Goal: Task Accomplishment & Management: Complete application form

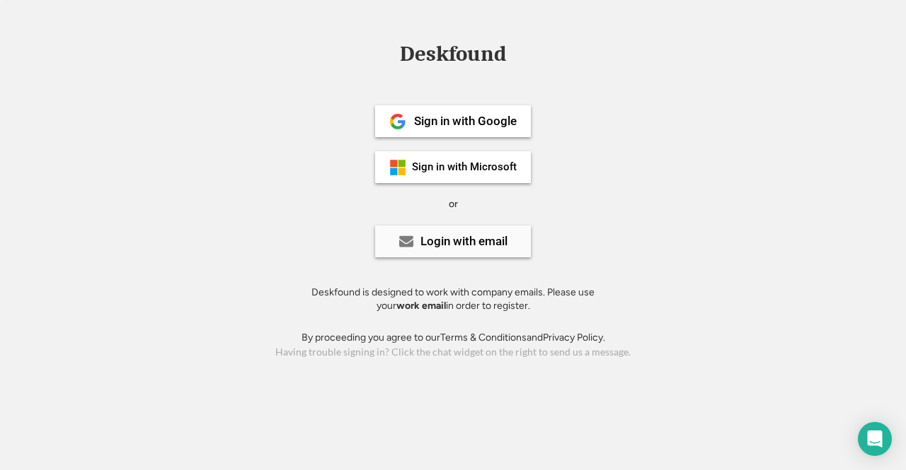
click at [441, 241] on div "Login with email" at bounding box center [463, 242] width 87 height 12
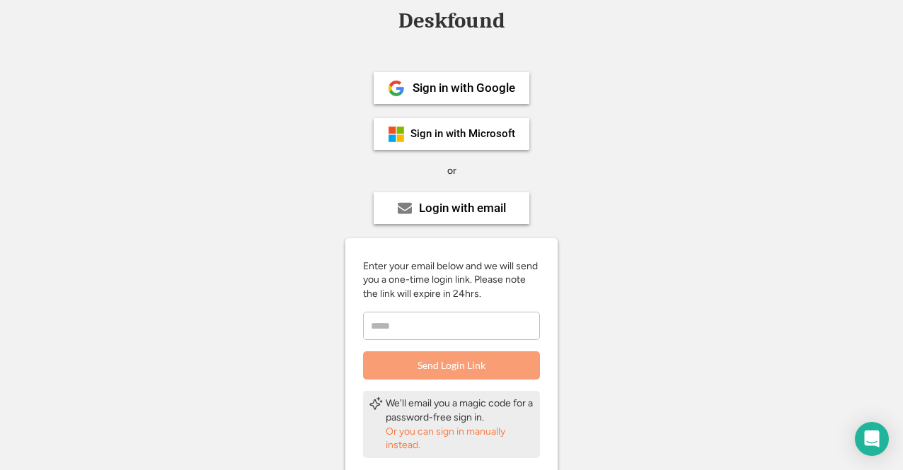
scroll to position [33, 0]
click at [460, 145] on div "Sign in with Microsoft" at bounding box center [452, 135] width 156 height 32
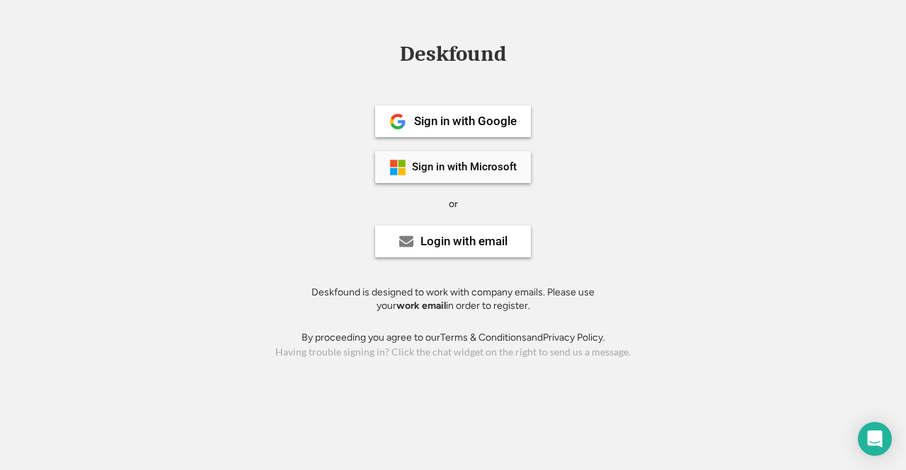
click at [465, 174] on div "Sign in with Microsoft" at bounding box center [453, 167] width 156 height 32
click at [487, 242] on div "Login with email" at bounding box center [463, 242] width 87 height 12
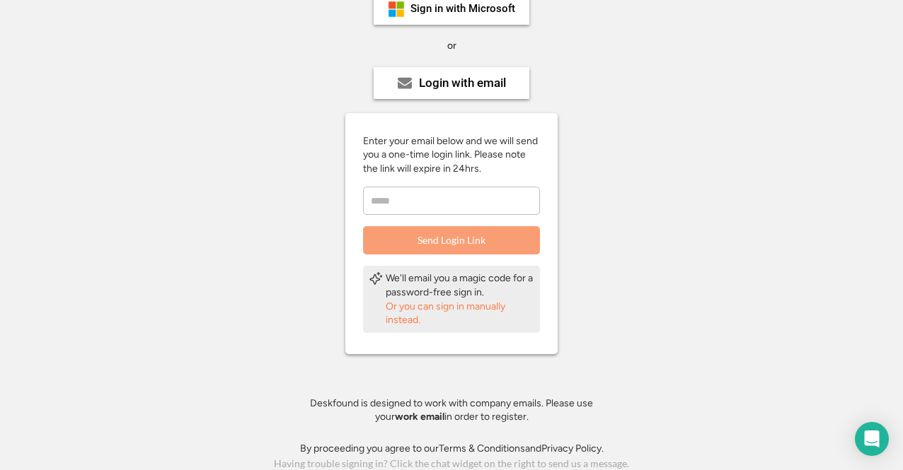
scroll to position [161, 0]
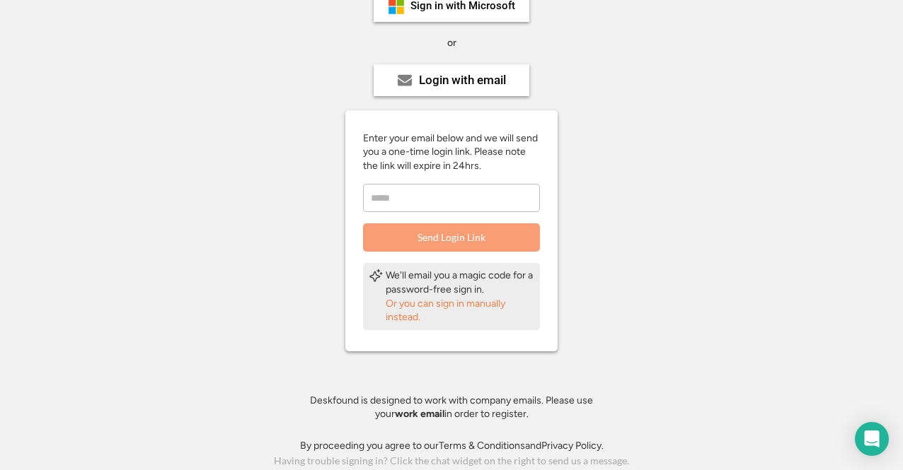
click at [449, 300] on div "Or you can sign in manually instead." at bounding box center [460, 311] width 149 height 28
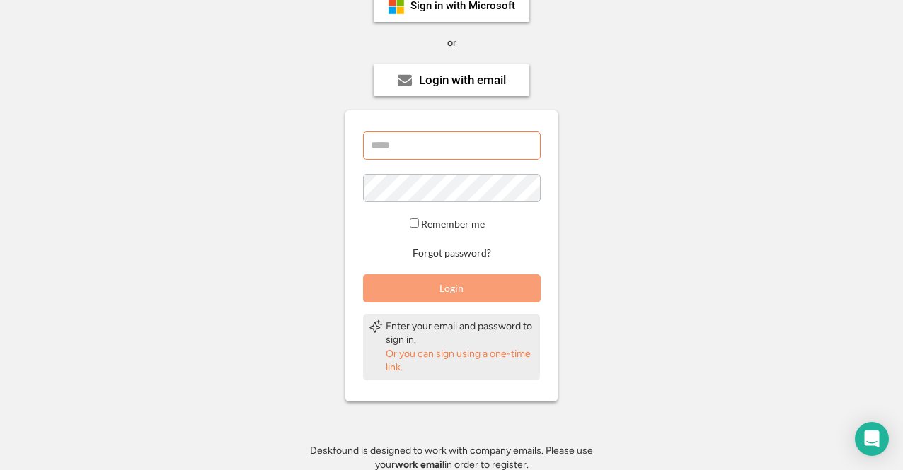
click at [393, 155] on input "email" at bounding box center [452, 146] width 178 height 28
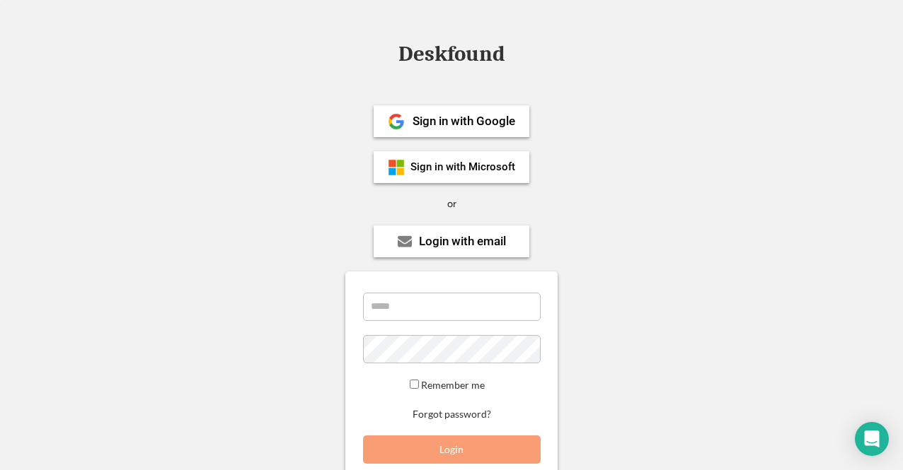
click at [445, 56] on div "Deskfound" at bounding box center [451, 54] width 120 height 22
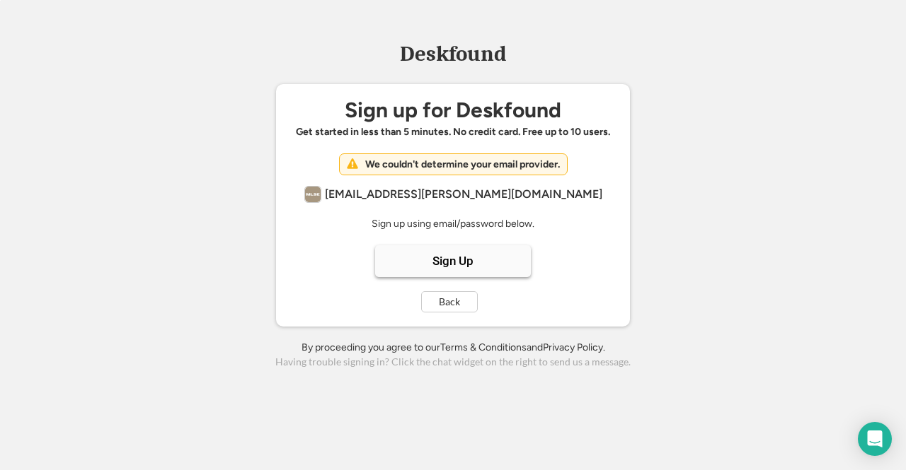
click at [451, 268] on div "Sign Up" at bounding box center [453, 262] width 156 height 32
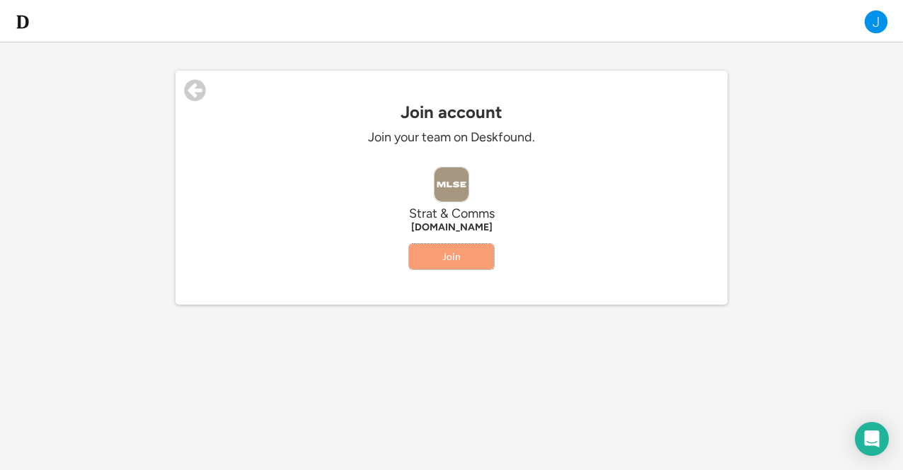
click at [443, 258] on button "Join" at bounding box center [451, 256] width 85 height 25
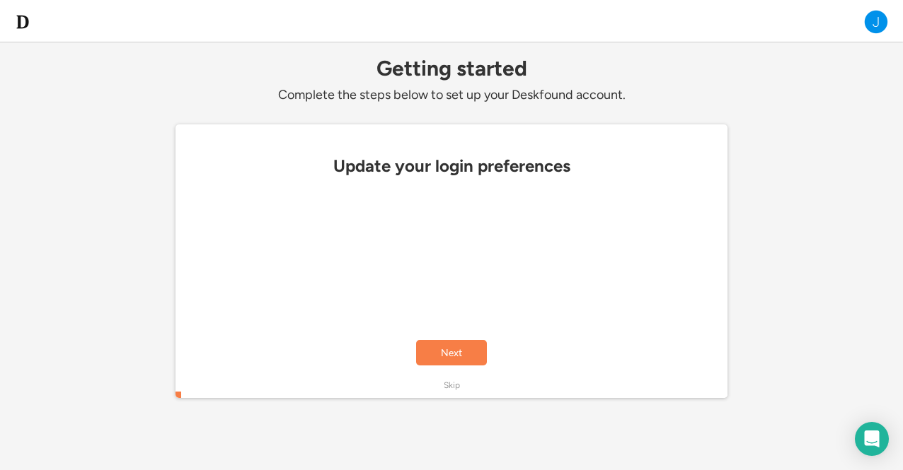
scroll to position [10, 0]
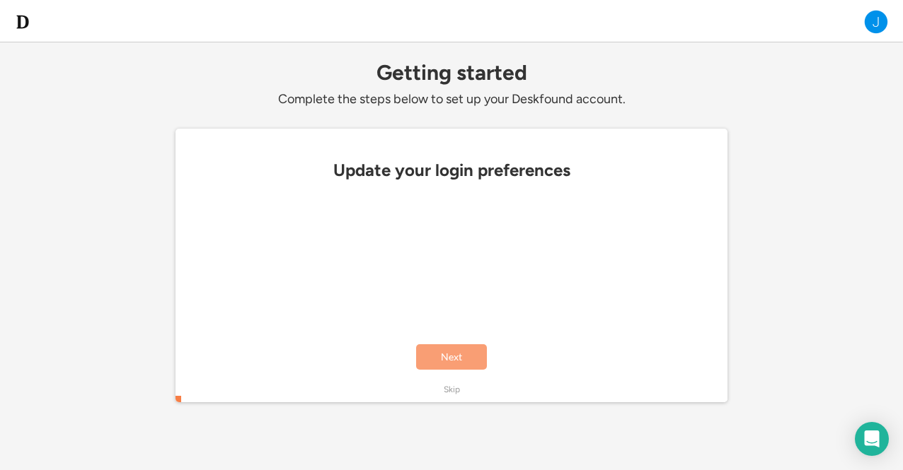
click at [454, 366] on button "Next" at bounding box center [451, 357] width 71 height 25
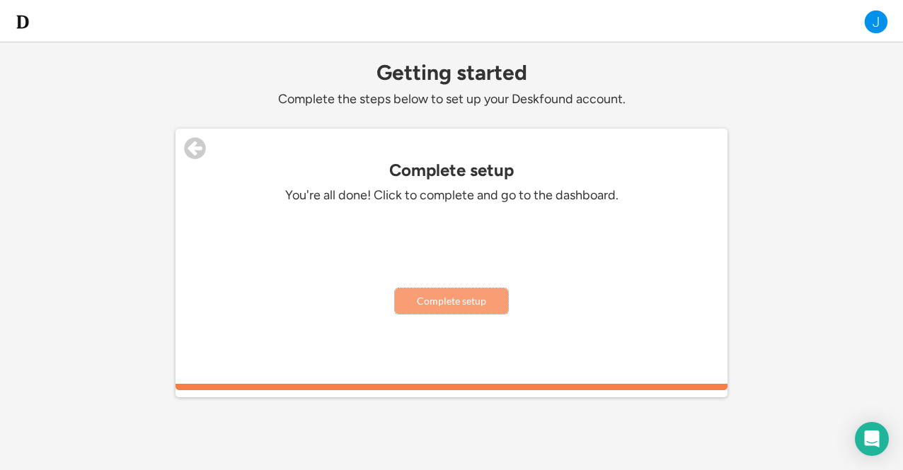
click at [466, 306] on button "Complete setup" at bounding box center [451, 301] width 113 height 25
